Goal: Task Accomplishment & Management: Manage account settings

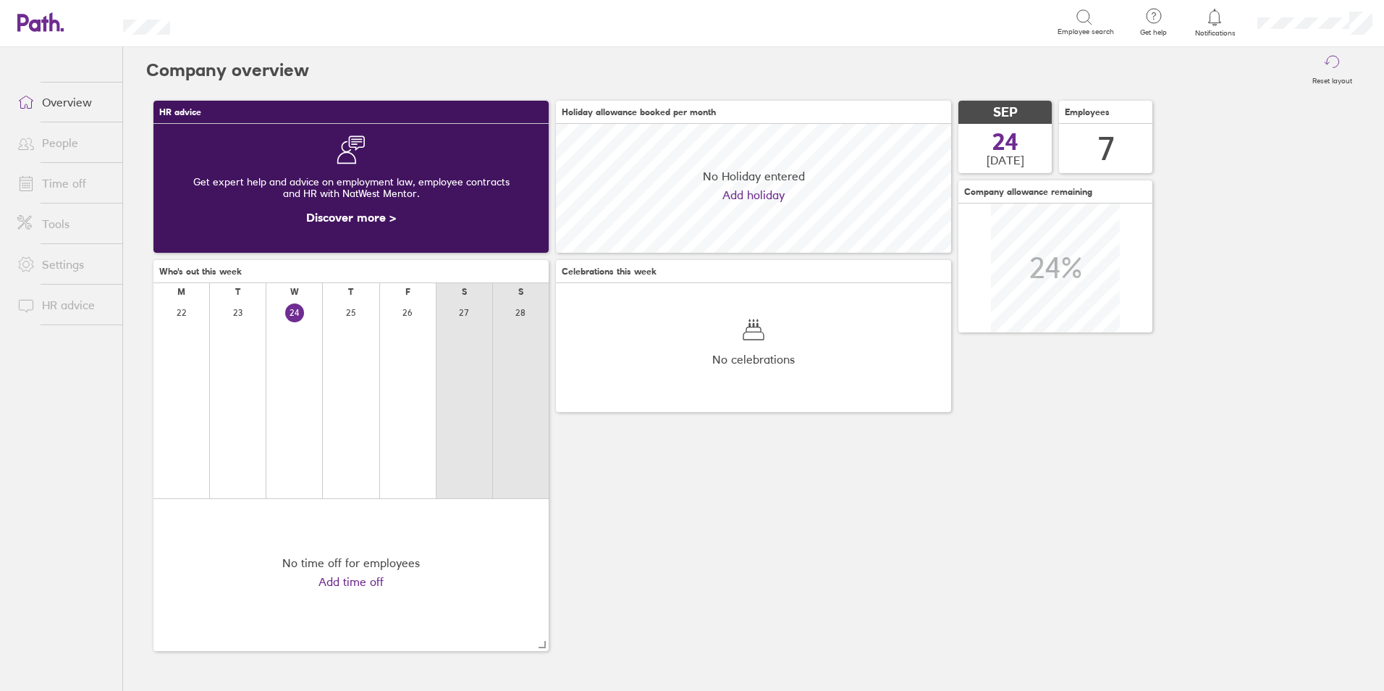
scroll to position [129, 395]
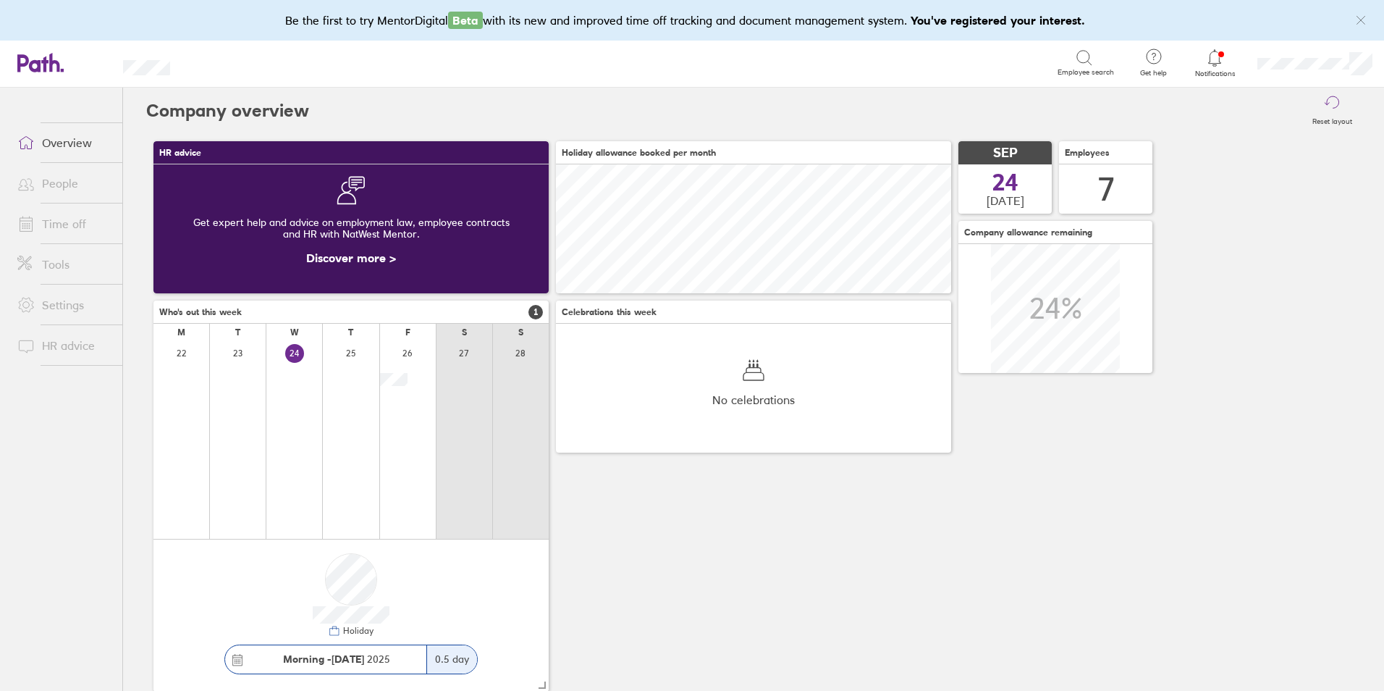
click at [1217, 66] on icon at bounding box center [1214, 57] width 17 height 17
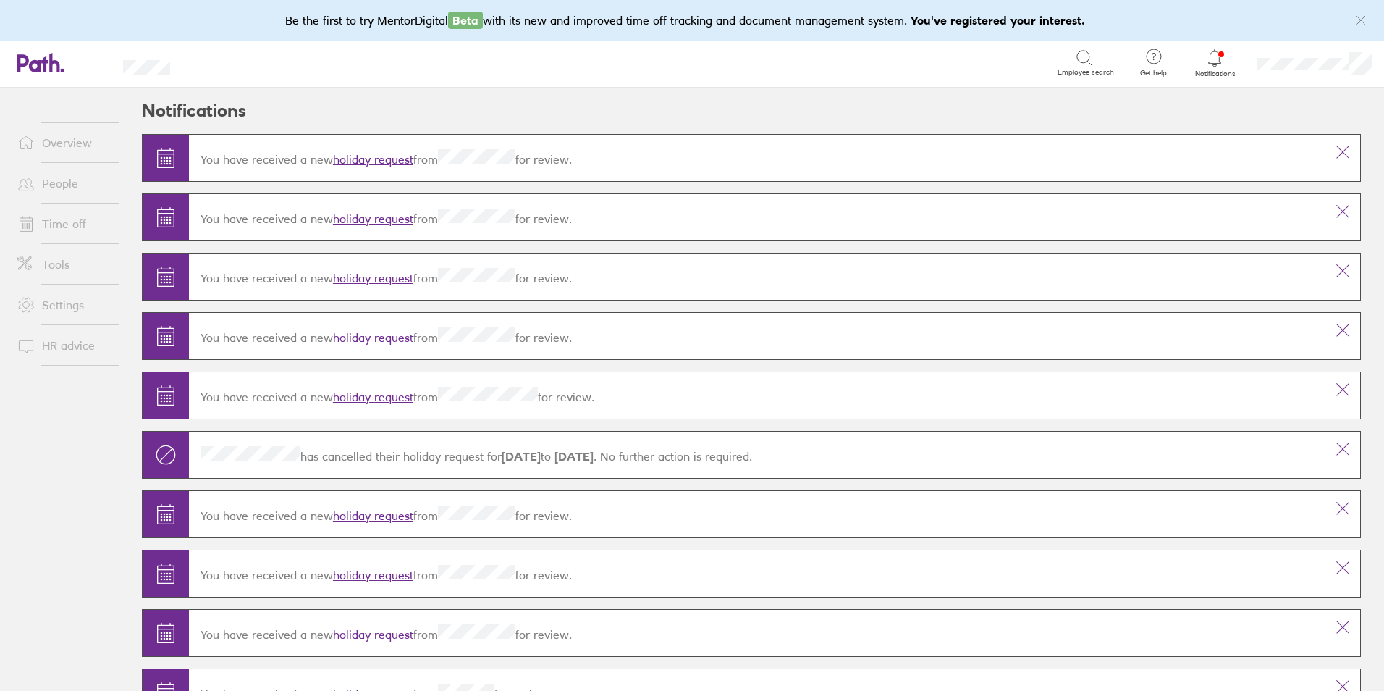
click at [355, 159] on link "holiday request" at bounding box center [373, 159] width 80 height 14
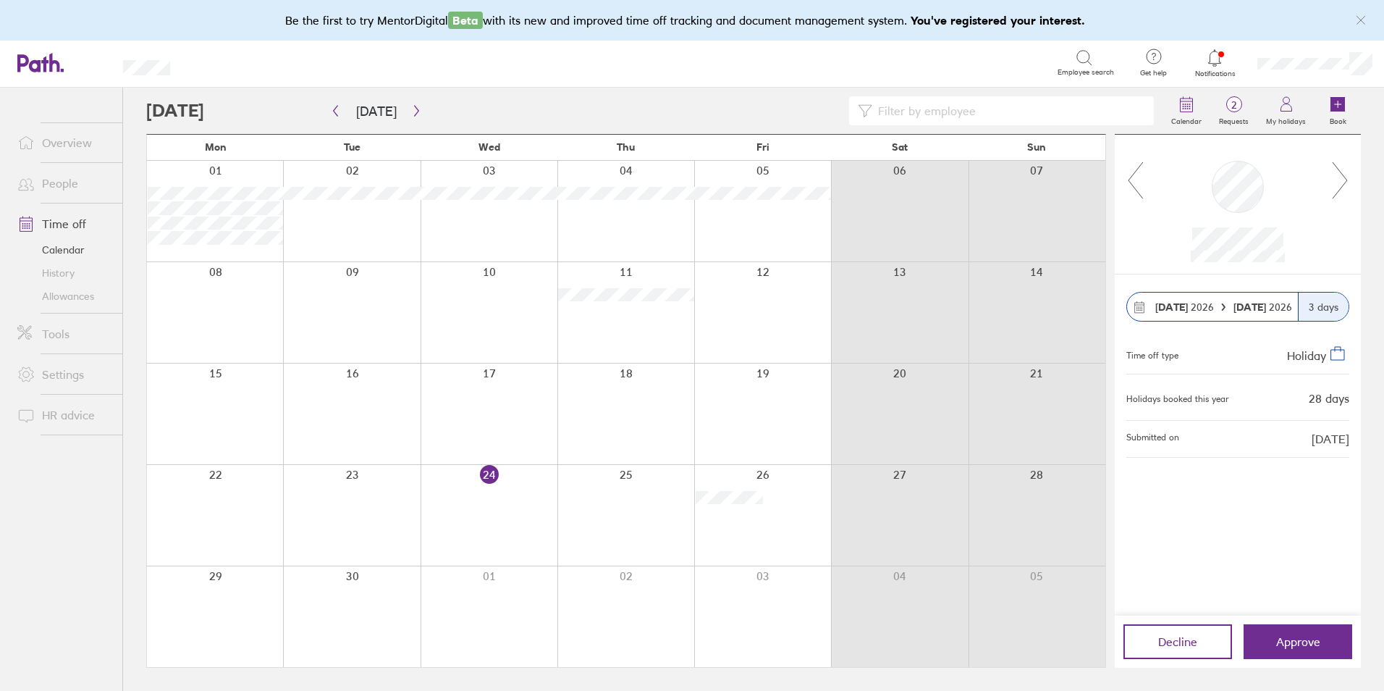
click at [1342, 178] on icon at bounding box center [1340, 180] width 18 height 39
click at [1141, 172] on icon at bounding box center [1136, 180] width 18 height 39
click at [1340, 177] on icon at bounding box center [1340, 180] width 18 height 39
click at [82, 295] on link "Allowances" at bounding box center [64, 296] width 117 height 23
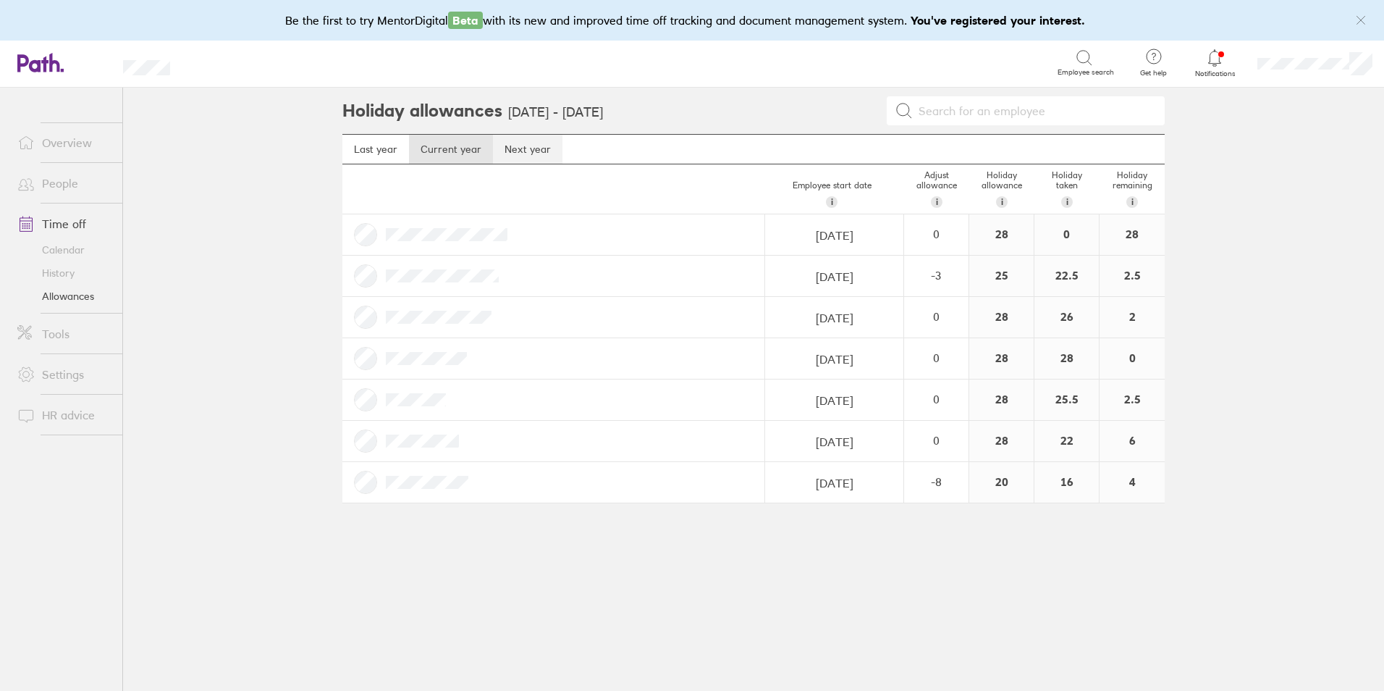
click at [544, 143] on link "Next year" at bounding box center [528, 149] width 70 height 29
